Goal: Find contact information: Find contact information

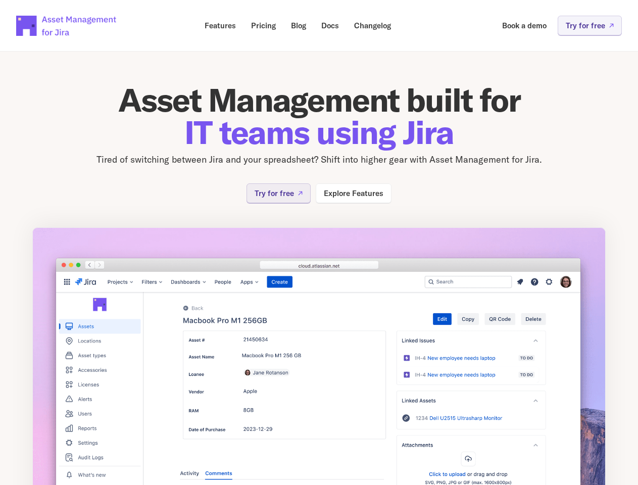
click at [319, 242] on img at bounding box center [318, 372] width 573 height 291
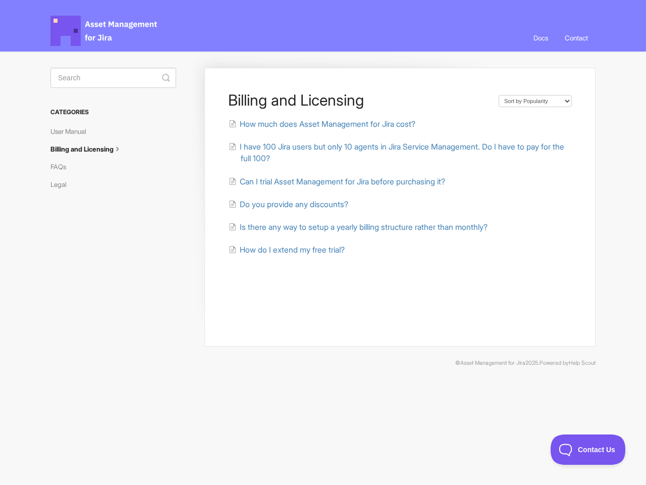
click at [576, 38] on link "Contact" at bounding box center [576, 37] width 38 height 27
click at [166, 78] on icon "submit" at bounding box center [166, 78] width 8 height 8
click at [588, 449] on span "Contact Us" at bounding box center [588, 449] width 75 height 7
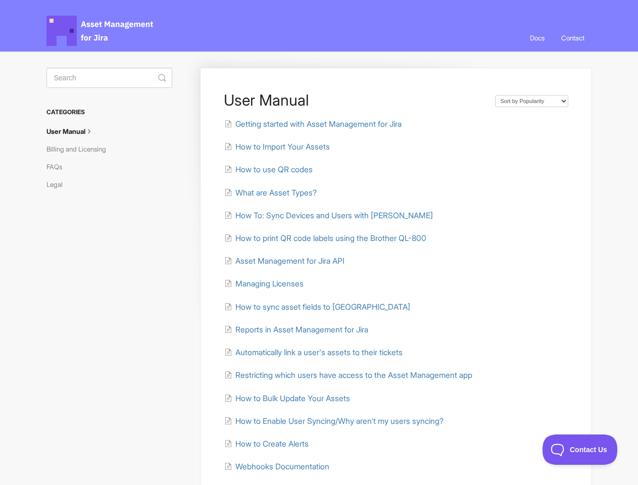
click at [571, 38] on link "Contact" at bounding box center [572, 37] width 38 height 27
click at [162, 78] on icon "submit" at bounding box center [162, 78] width 8 height 8
click at [580, 449] on span "Contact Us" at bounding box center [579, 449] width 75 height 7
